Goal: Task Accomplishment & Management: Use online tool/utility

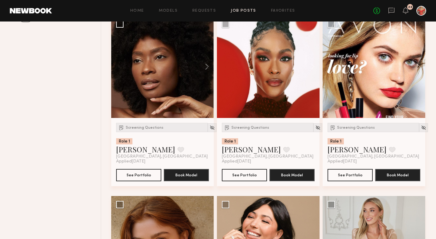
scroll to position [261, 0]
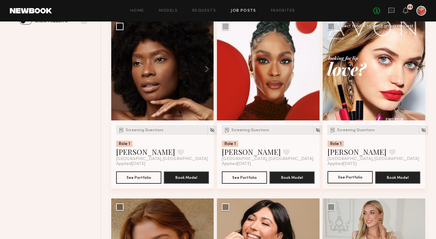
click at [356, 175] on button "See Portfolio" at bounding box center [350, 177] width 45 height 12
click at [389, 154] on button at bounding box center [392, 152] width 6 height 6
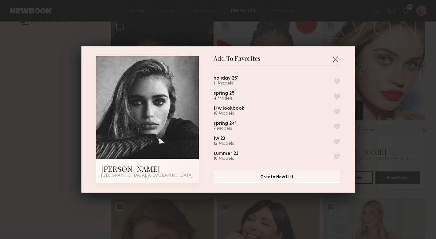
click at [338, 81] on button "button" at bounding box center [337, 81] width 6 height 6
click at [334, 58] on button "button" at bounding box center [336, 59] width 10 height 10
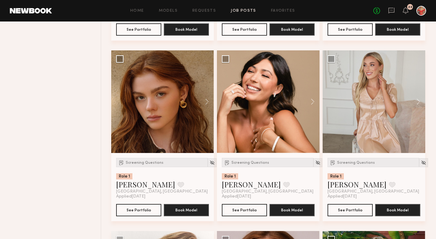
scroll to position [409, 0]
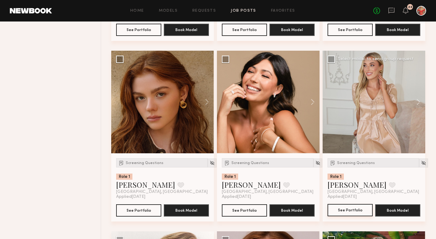
click at [358, 211] on button "See Portfolio" at bounding box center [350, 210] width 45 height 12
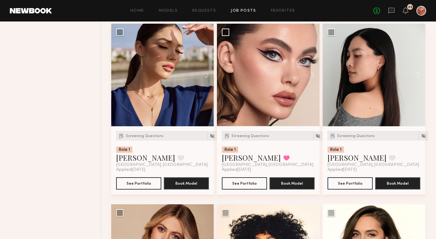
scroll to position [1703, 0]
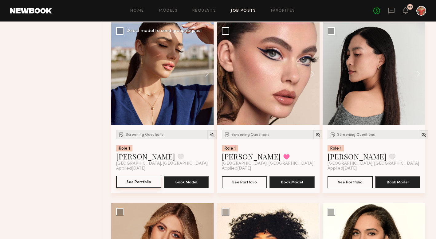
click at [129, 184] on button "See Portfolio" at bounding box center [138, 182] width 45 height 12
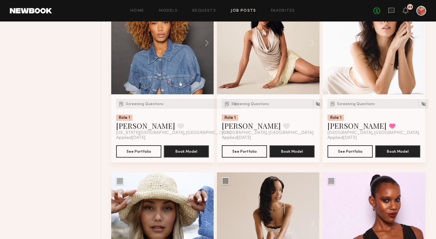
scroll to position [2096, 0]
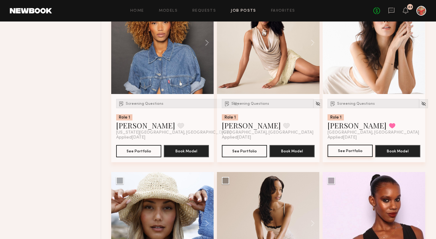
click at [350, 153] on button "See Portfolio" at bounding box center [350, 151] width 45 height 12
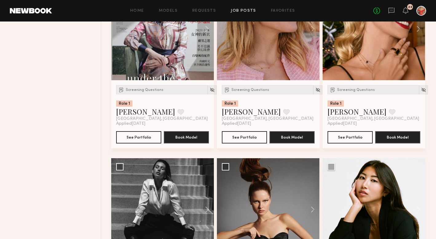
scroll to position [2654, 0]
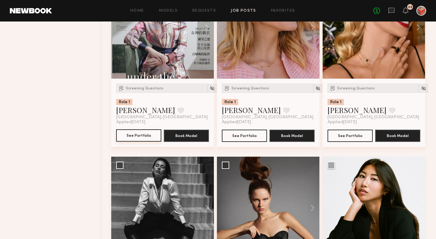
click at [141, 141] on button "See Portfolio" at bounding box center [138, 135] width 45 height 12
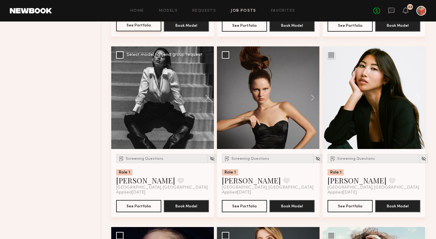
scroll to position [2765, 0]
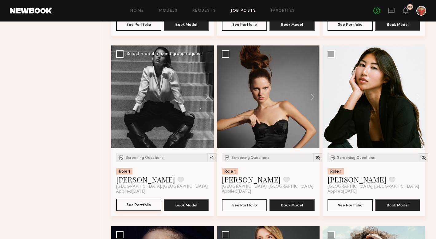
click at [137, 206] on button "See Portfolio" at bounding box center [138, 205] width 45 height 12
click at [178, 181] on button at bounding box center [181, 180] width 6 height 6
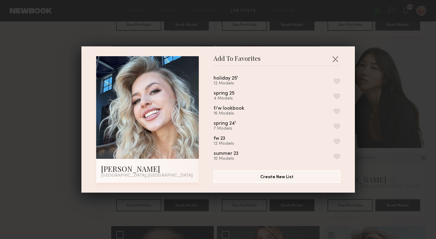
click at [337, 81] on button "button" at bounding box center [337, 81] width 6 height 6
click at [335, 56] on button "button" at bounding box center [336, 59] width 10 height 10
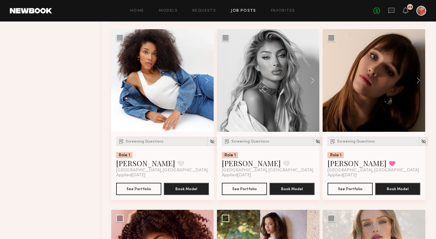
scroll to position [3324, 0]
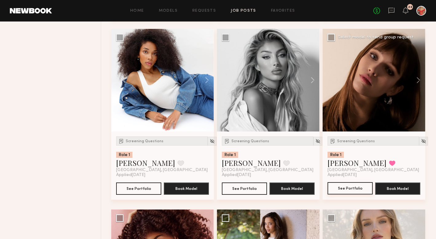
click at [352, 187] on button "See Portfolio" at bounding box center [350, 188] width 45 height 12
click at [244, 193] on button "See Portfolio" at bounding box center [244, 188] width 45 height 12
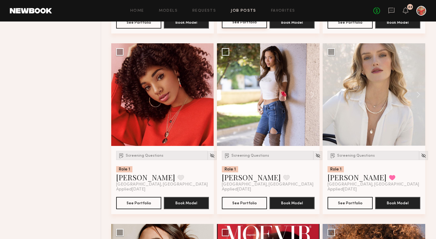
scroll to position [3494, 0]
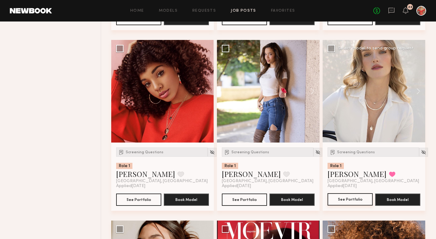
click at [347, 205] on button "See Portfolio" at bounding box center [350, 199] width 45 height 12
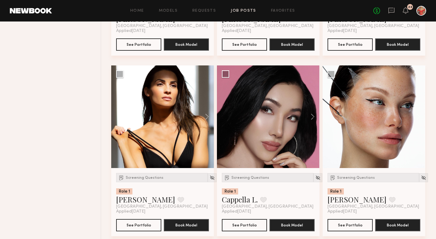
scroll to position [4734, 0]
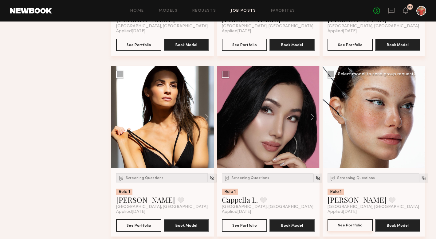
click at [357, 228] on button "See Portfolio" at bounding box center [350, 225] width 45 height 12
click at [134, 228] on button "See Portfolio" at bounding box center [138, 225] width 45 height 12
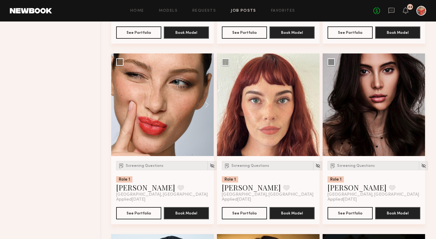
scroll to position [3843, 0]
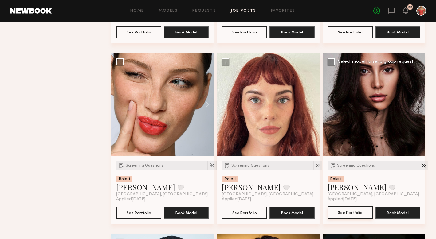
click at [353, 215] on button "See Portfolio" at bounding box center [350, 213] width 45 height 12
click at [241, 219] on button "See Portfolio" at bounding box center [244, 213] width 45 height 12
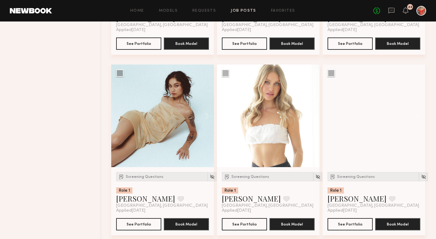
scroll to position [5309, 0]
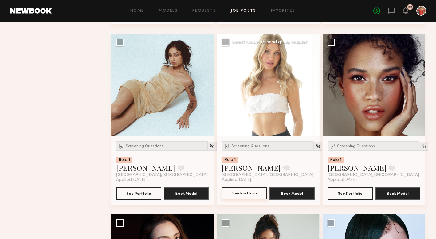
click at [233, 200] on button "See Portfolio" at bounding box center [244, 193] width 45 height 12
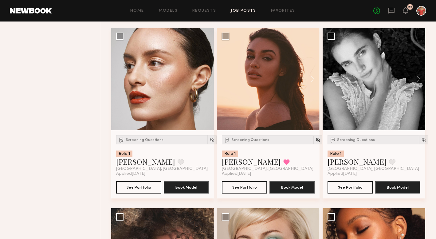
scroll to position [6399, 0]
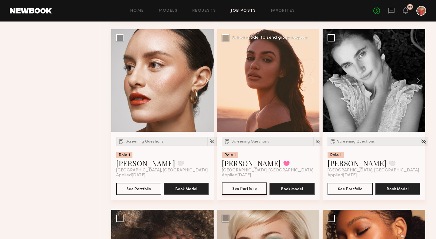
click at [236, 195] on button "See Portfolio" at bounding box center [244, 189] width 45 height 12
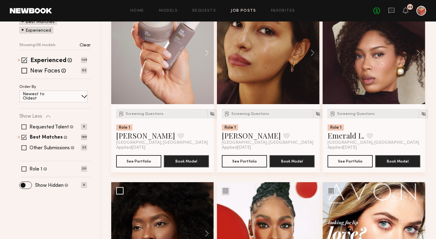
scroll to position [99, 0]
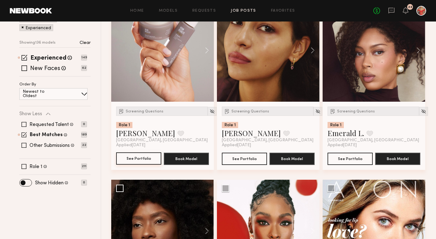
click at [141, 162] on button "See Portfolio" at bounding box center [138, 159] width 45 height 12
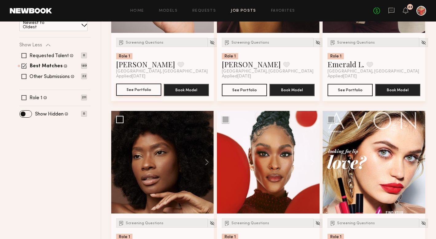
scroll to position [0, 0]
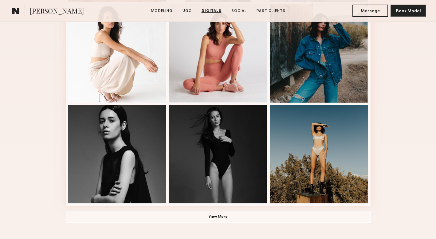
scroll to position [329, 0]
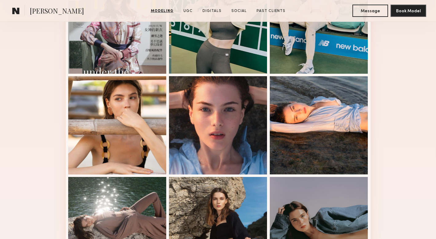
scroll to position [270, 0]
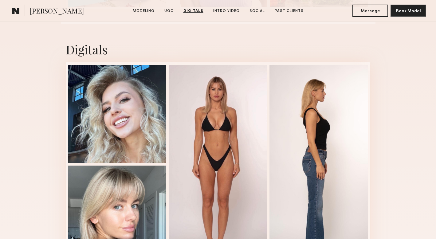
scroll to position [1464, 0]
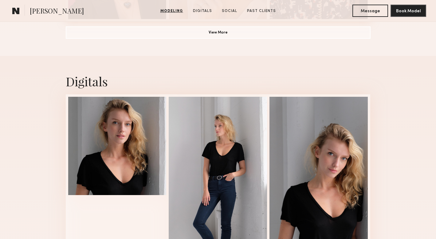
scroll to position [588, 0]
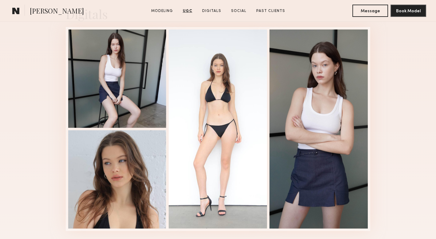
scroll to position [1111, 0]
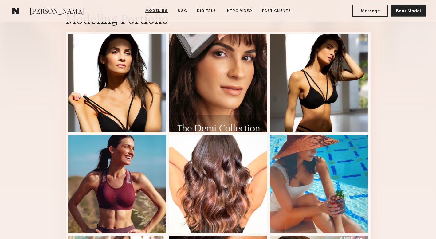
scroll to position [147, 0]
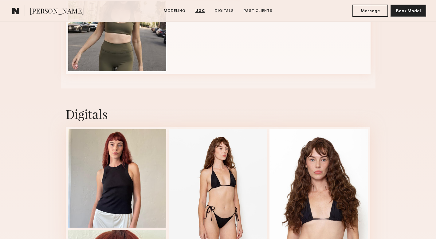
scroll to position [744, 0]
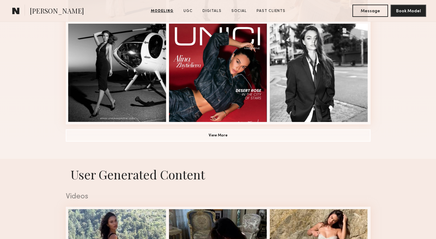
scroll to position [463, 0]
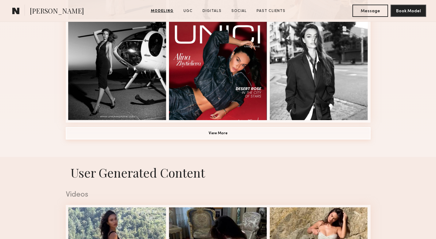
click at [293, 137] on button "View More" at bounding box center [218, 133] width 305 height 12
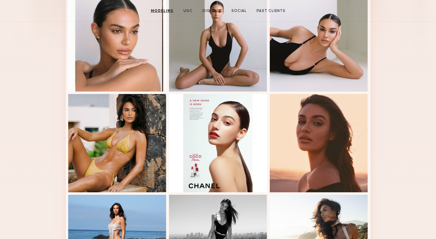
scroll to position [0, 0]
